Goal: Ask a question

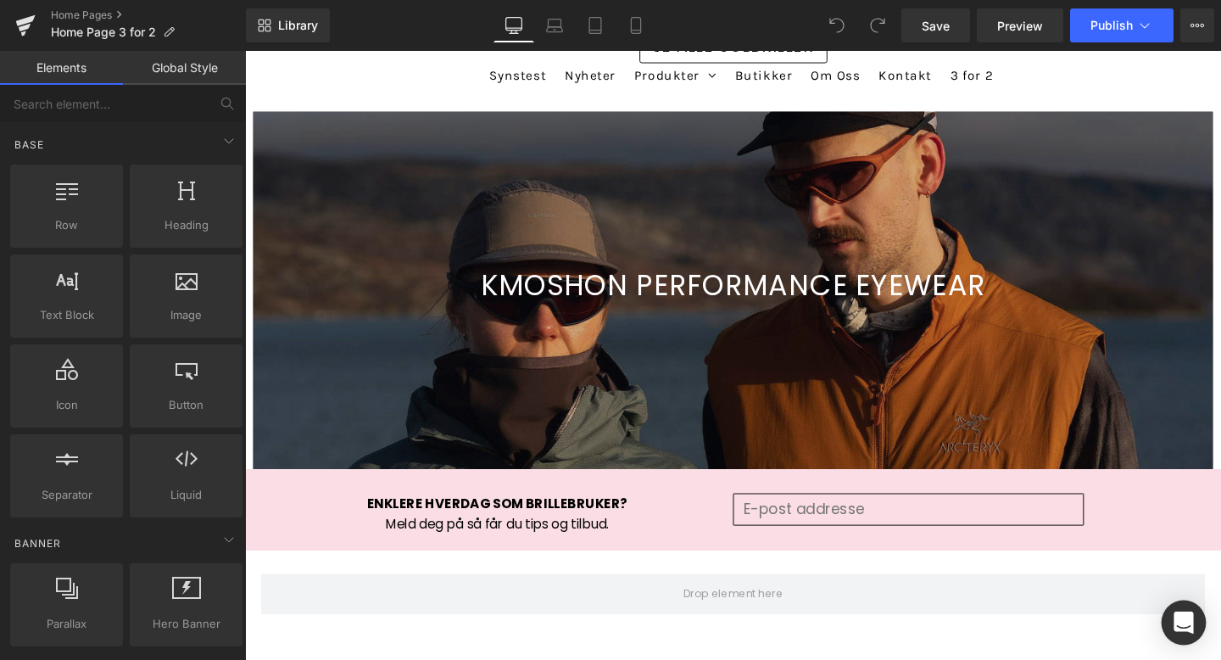
click at [1183, 622] on icon "Open Intercom Messenger" at bounding box center [1182, 622] width 19 height 22
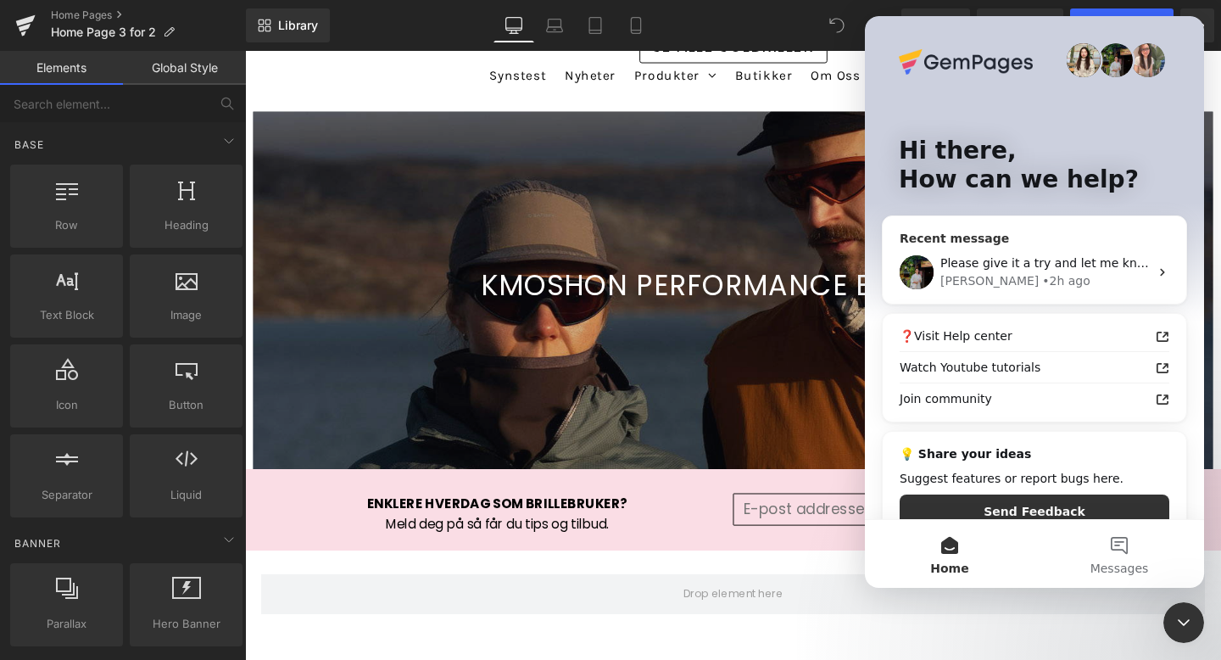
click at [1129, 256] on span "Please give it a try and let me know if you need any further assistance. Thank …" at bounding box center [1186, 263] width 493 height 14
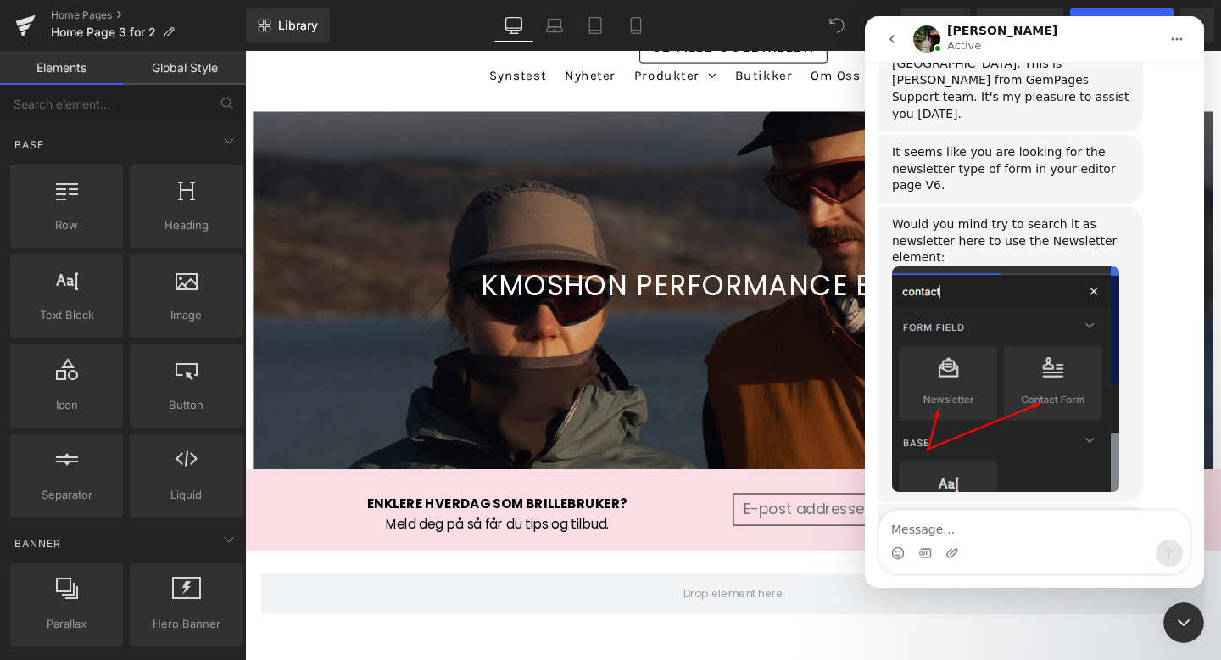
scroll to position [714, 0]
click at [47, 101] on div at bounding box center [610, 304] width 1221 height 609
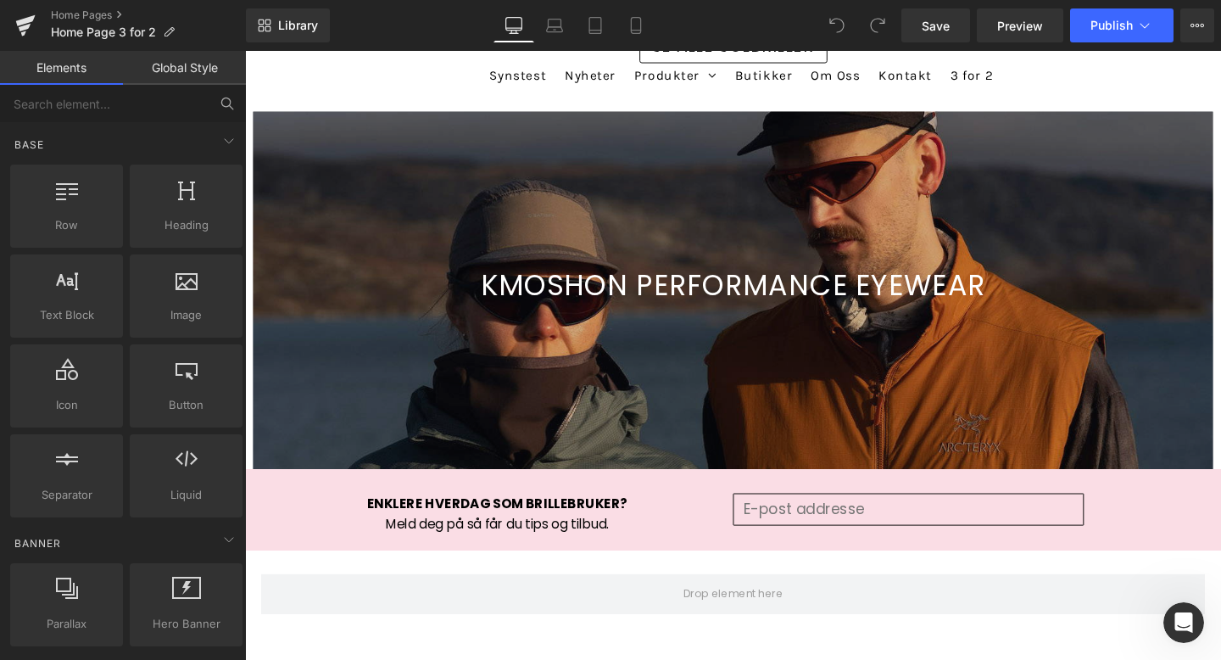
scroll to position [715, 0]
click at [88, 105] on input "text" at bounding box center [104, 103] width 209 height 37
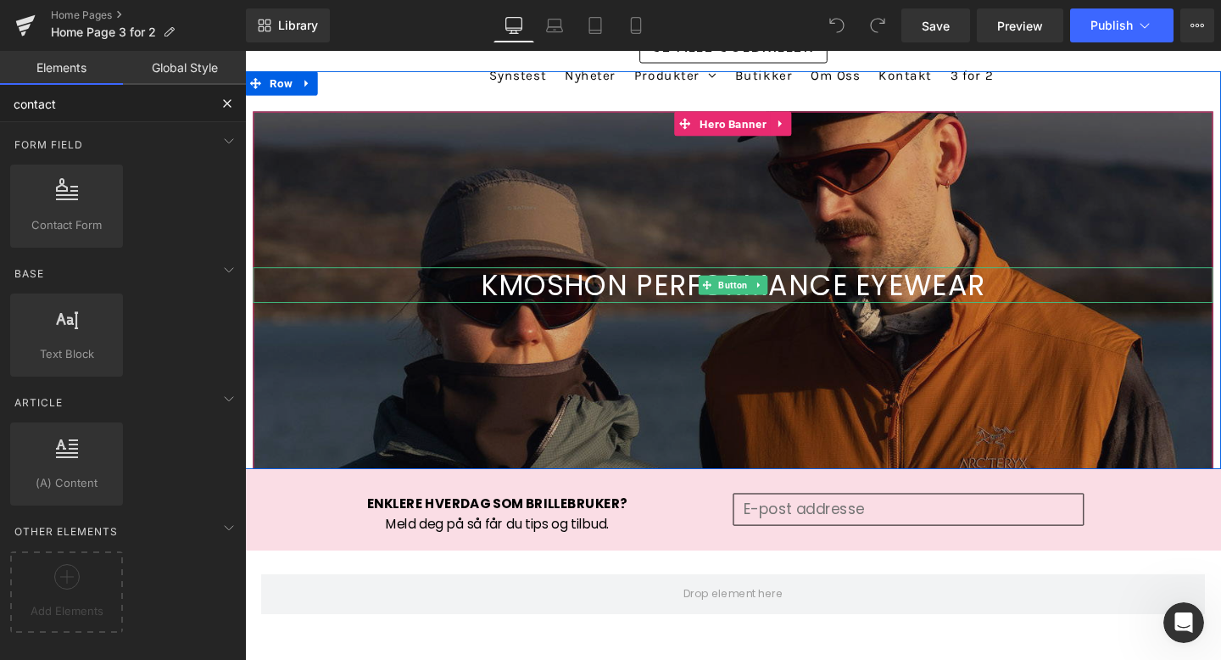
type input "contact"
click at [1206, 307] on div "KMOSHON PERFORMANCE EYEWEAR" at bounding box center [757, 296] width 1009 height 37
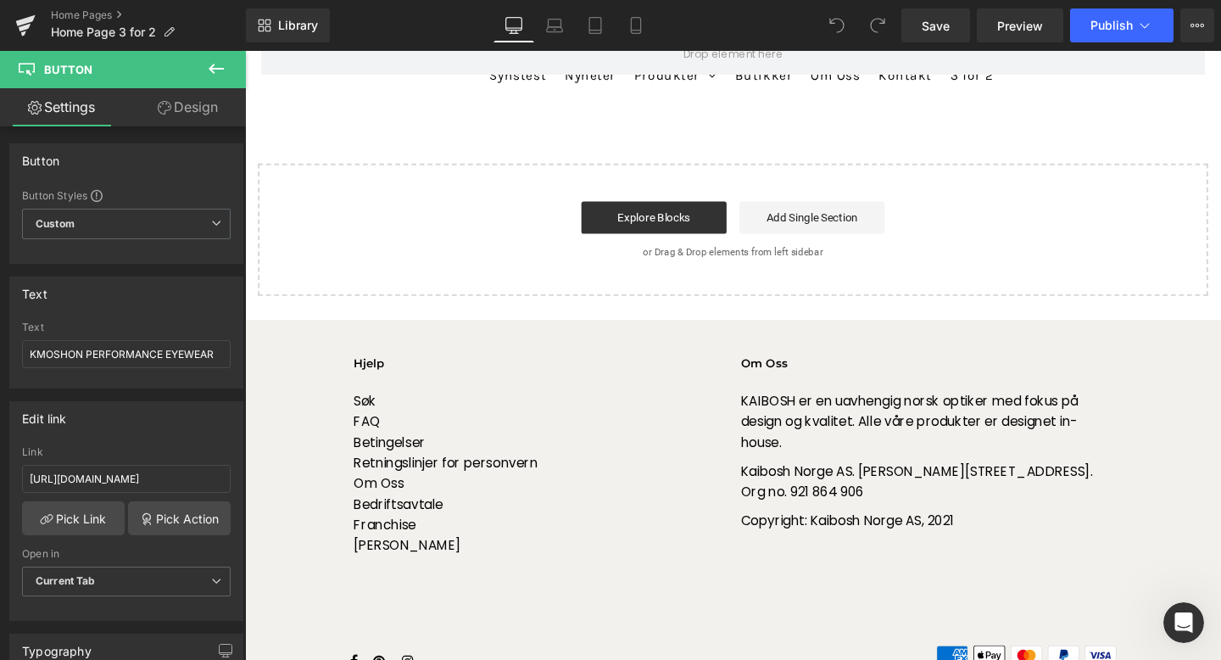
scroll to position [2998, 0]
click at [1176, 542] on footer "Hjelp Søk FAQ Betingelser Retningslinjer for personvern Om Oss Bedriftsavtale F…" at bounding box center [758, 524] width 1026 height 384
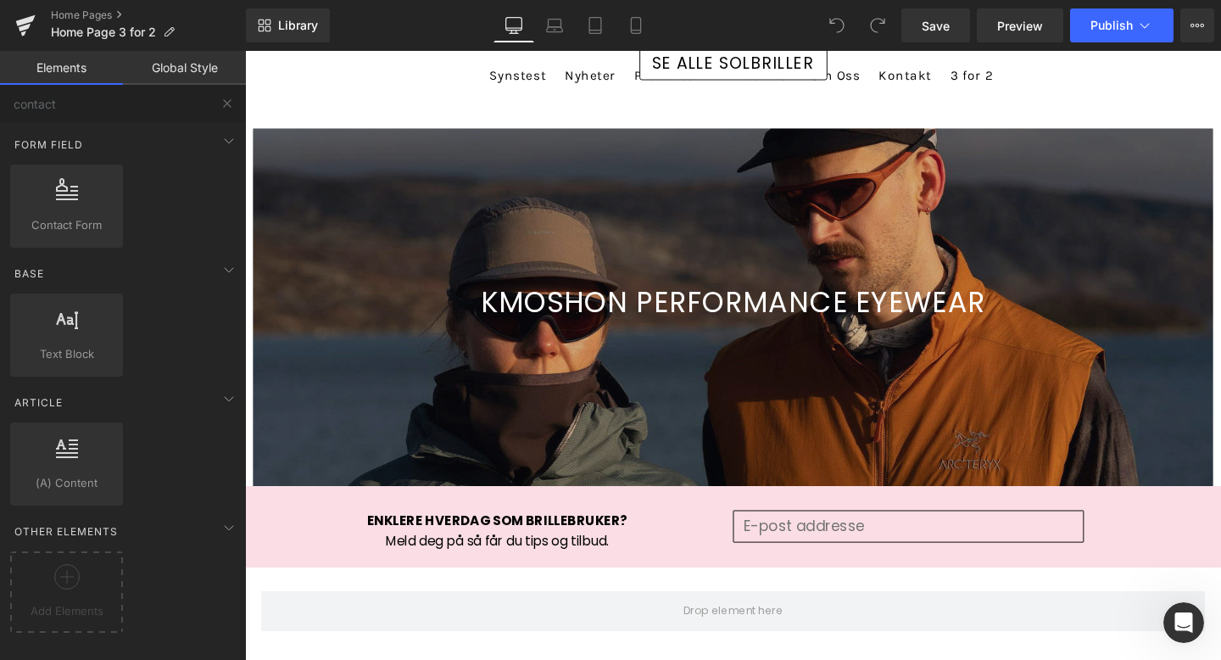
scroll to position [2351, 0]
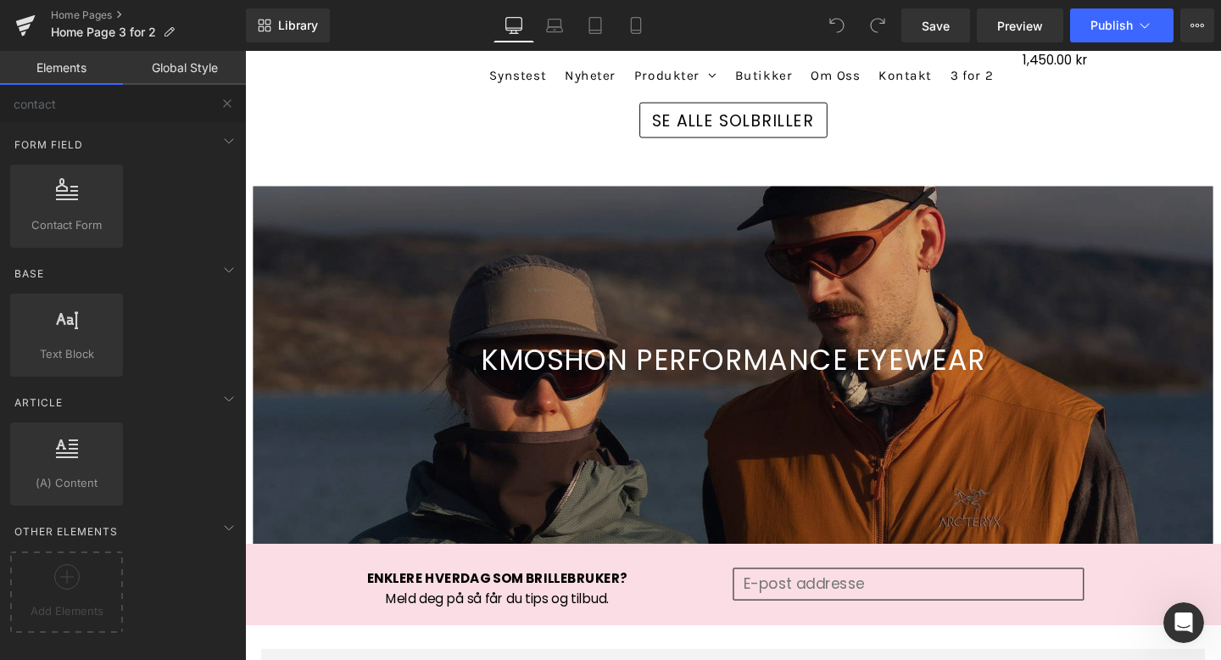
click at [1169, 616] on div "Open Intercom Messenger" at bounding box center [1184, 622] width 56 height 56
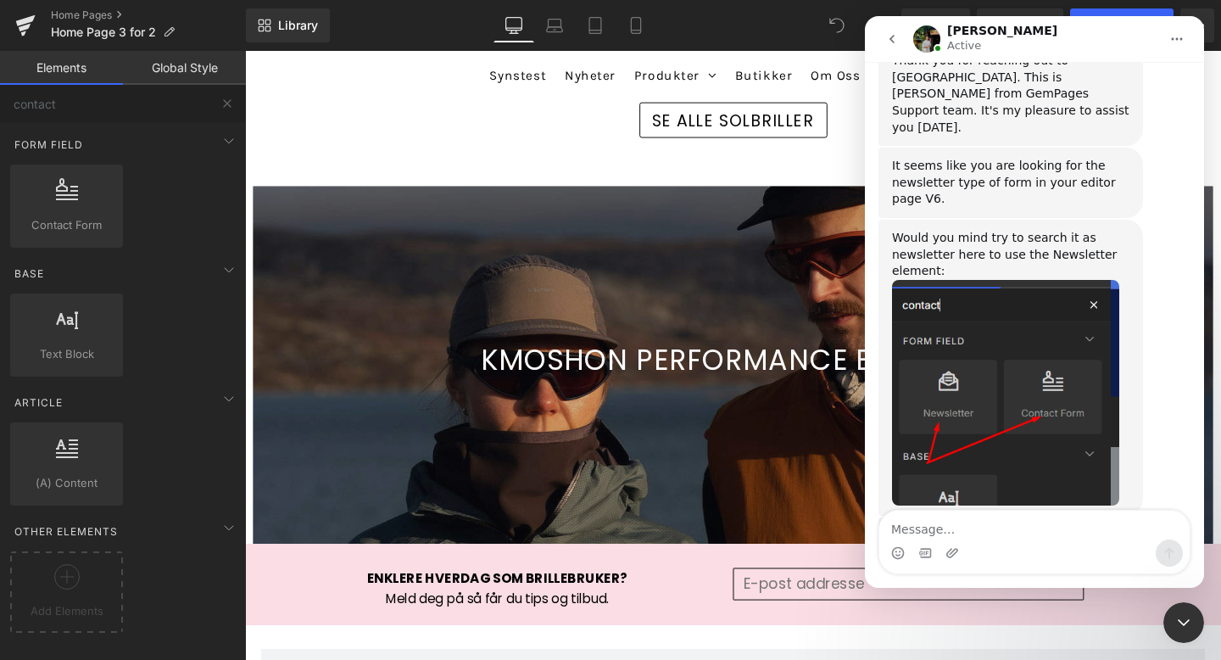
scroll to position [715, 0]
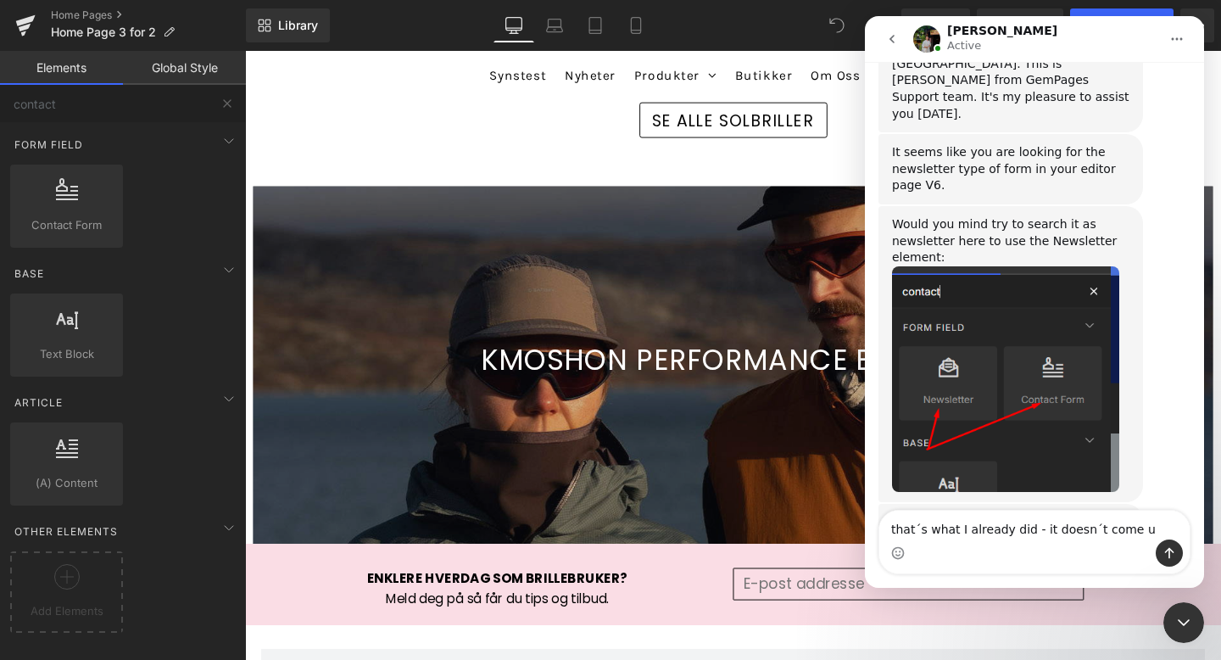
type textarea "that´s what I already did - it doesn´t come up"
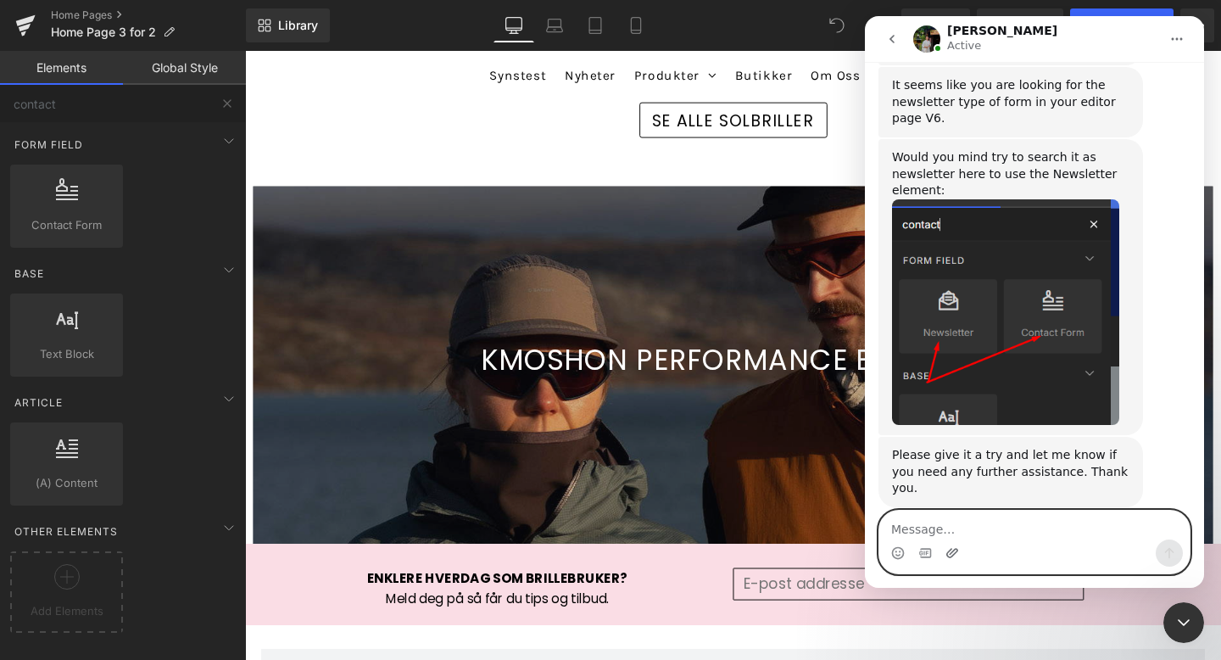
click at [950, 548] on icon "Upload attachment" at bounding box center [952, 553] width 14 height 14
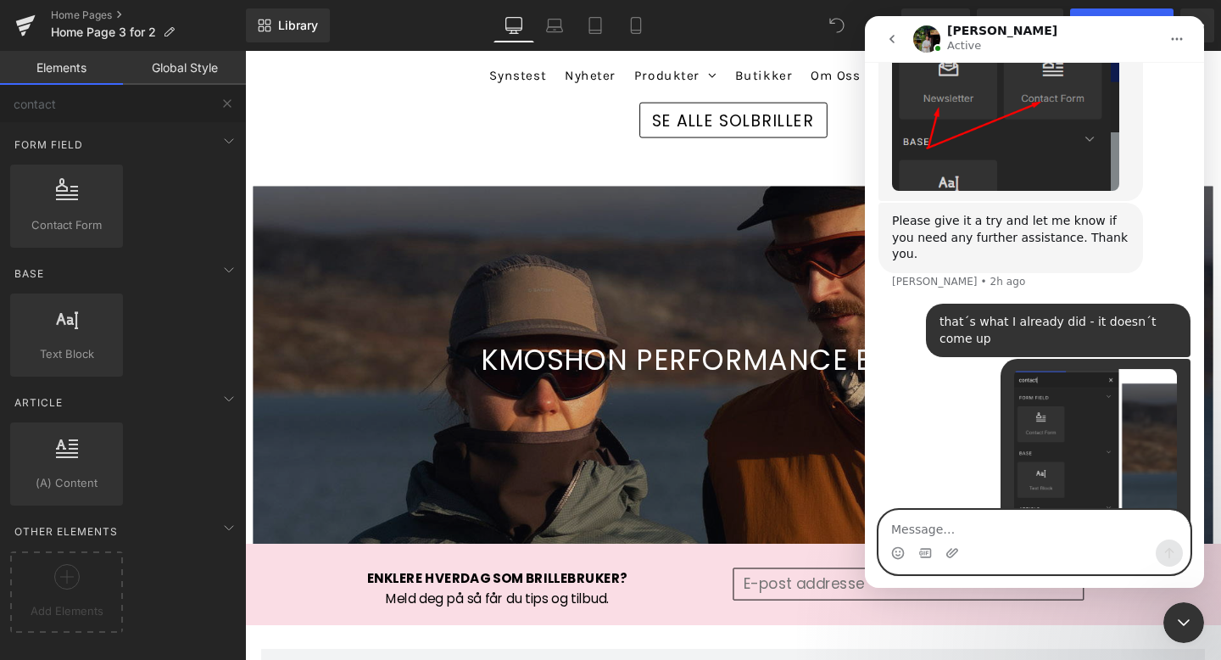
scroll to position [1031, 0]
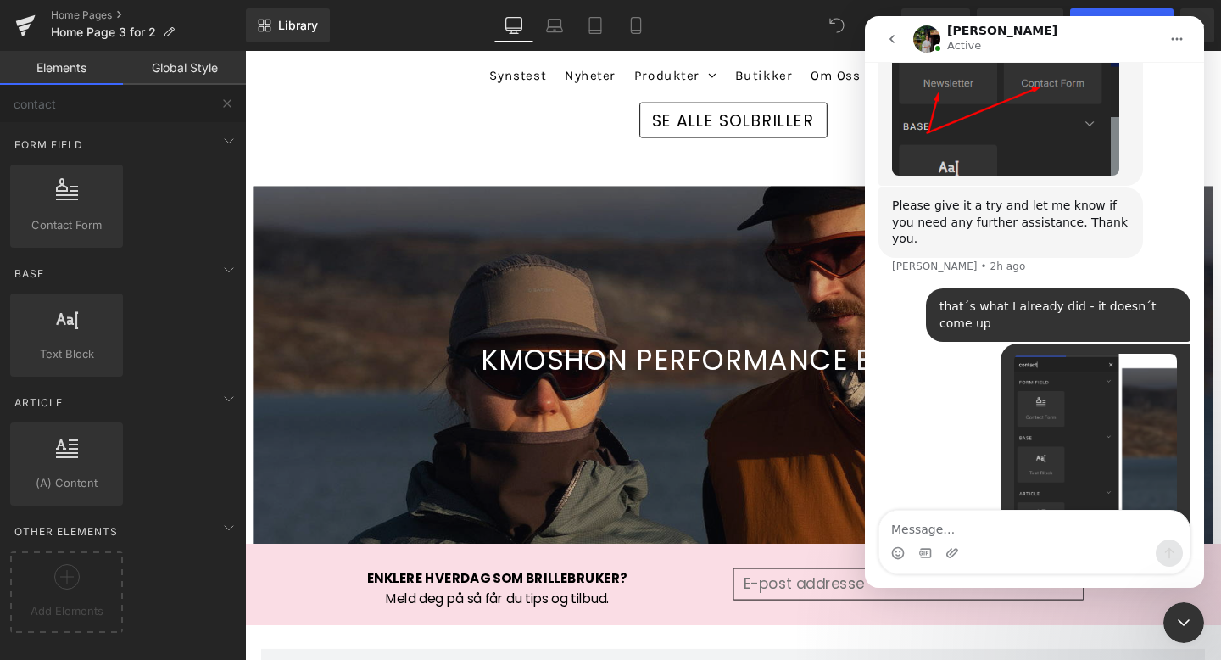
click at [630, 152] on div at bounding box center [610, 304] width 1221 height 609
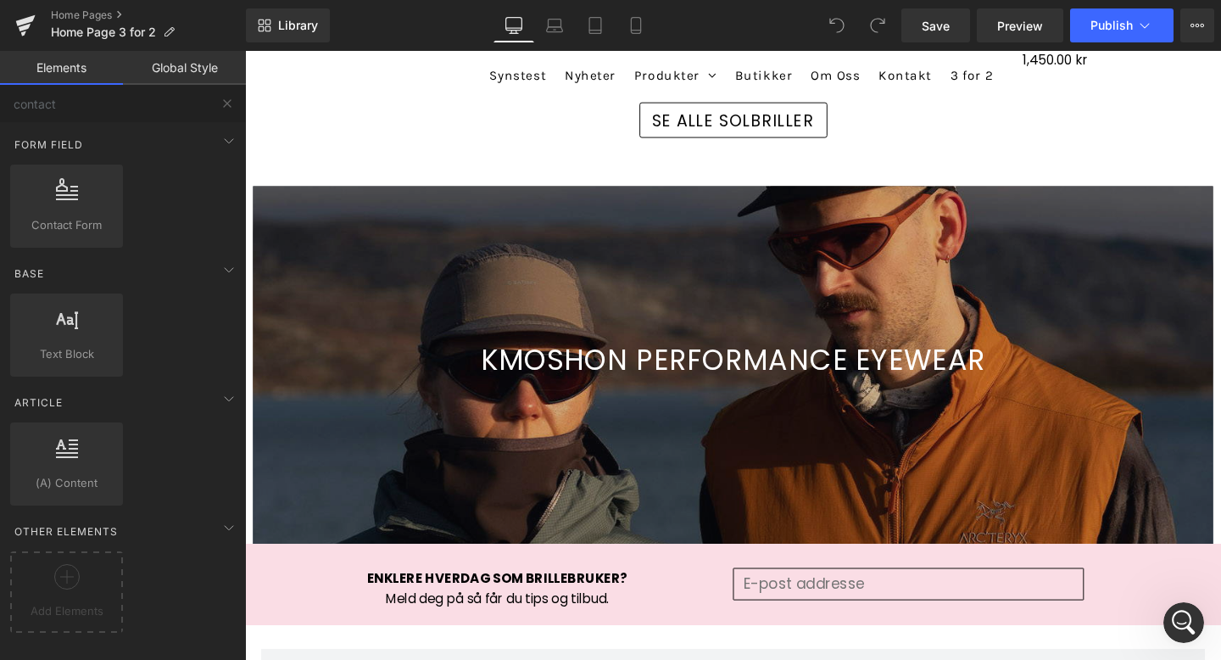
scroll to position [1379, 0]
